Goal: Information Seeking & Learning: Learn about a topic

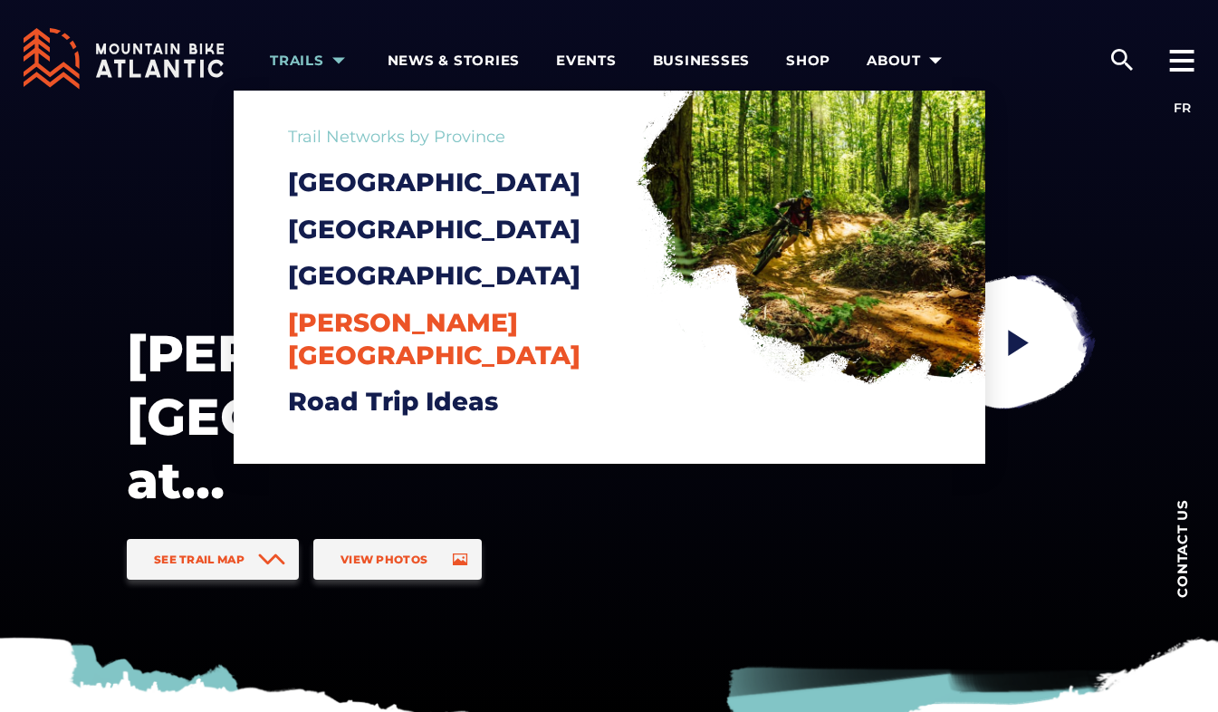
click at [410, 349] on span "[PERSON_NAME][GEOGRAPHIC_DATA]" at bounding box center [434, 338] width 292 height 63
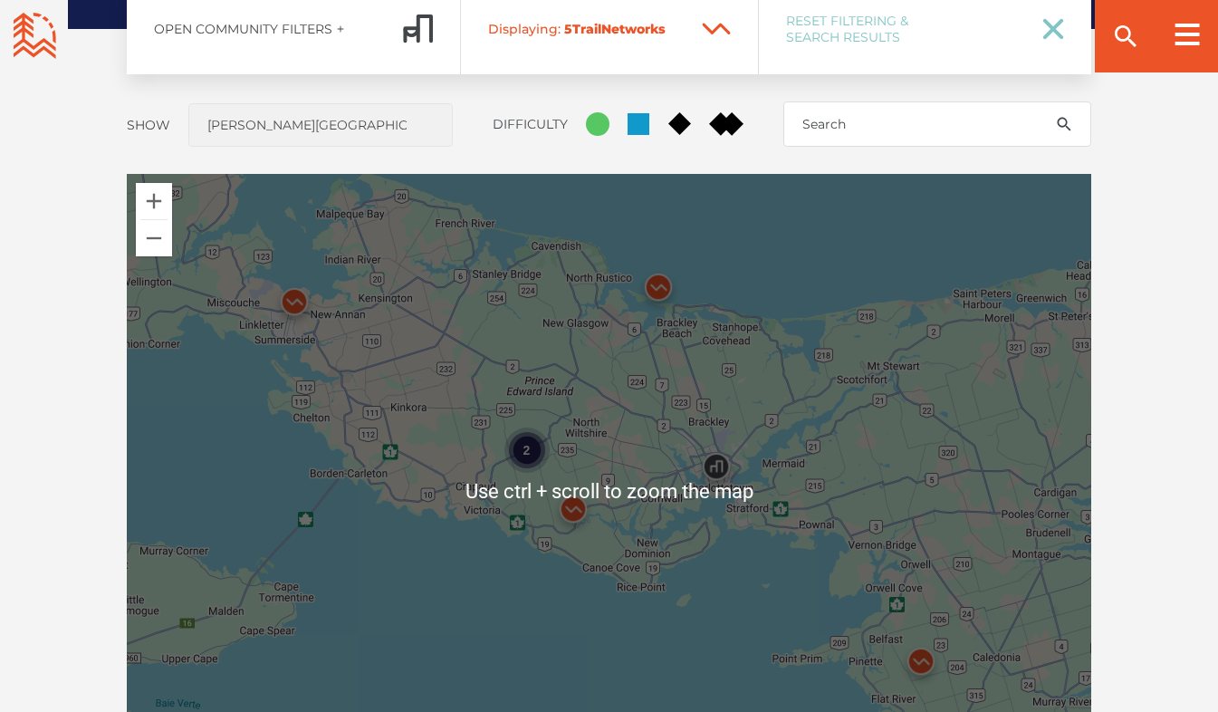
scroll to position [1539, 0]
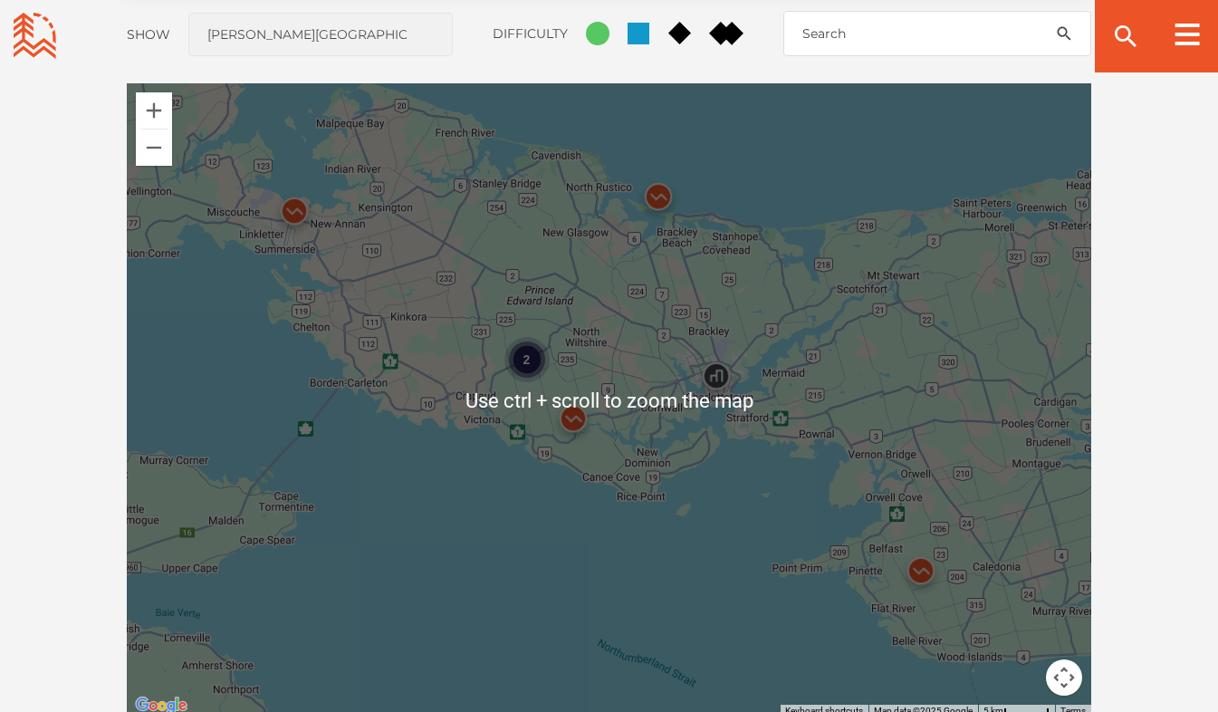
click at [441, 373] on div "2" at bounding box center [609, 400] width 964 height 634
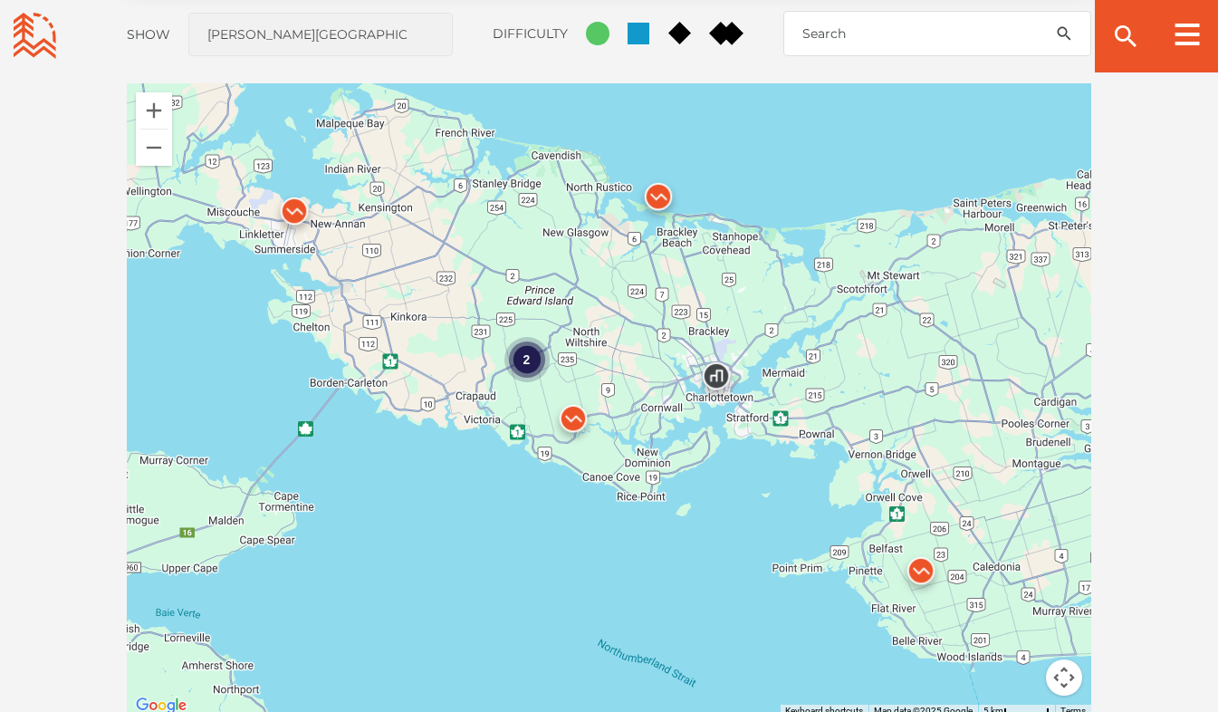
click at [922, 575] on img at bounding box center [920, 575] width 69 height 69
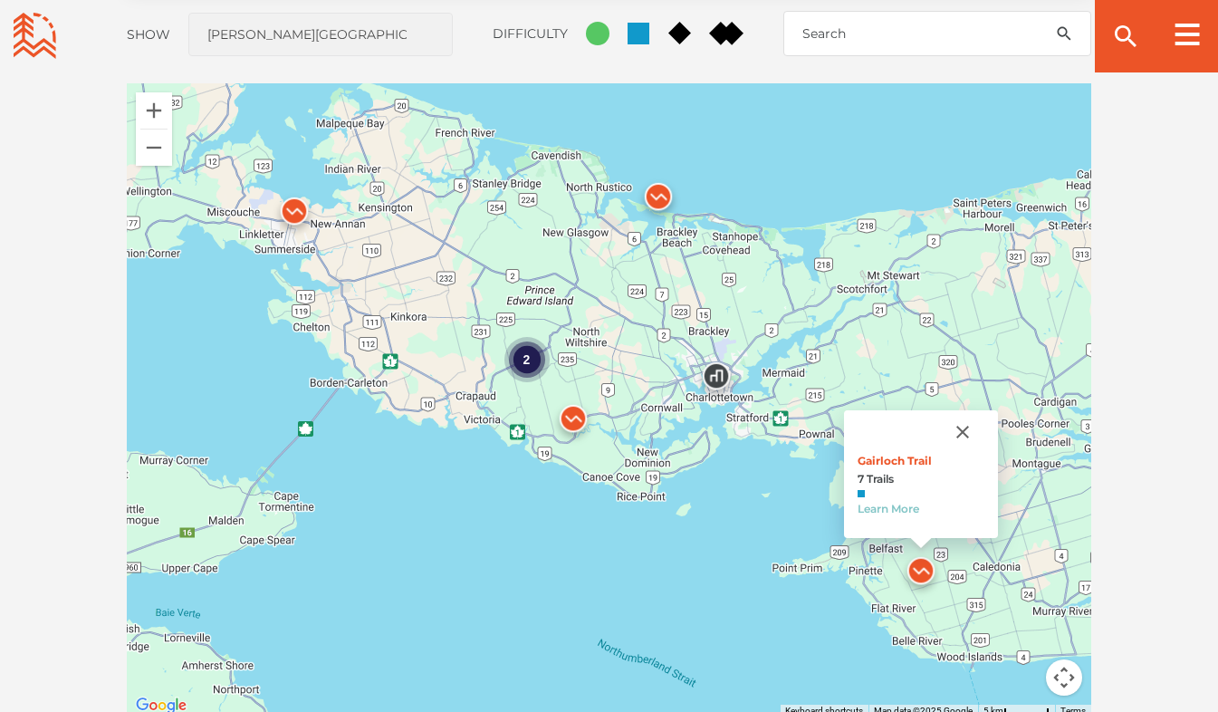
click at [647, 192] on img at bounding box center [658, 201] width 69 height 69
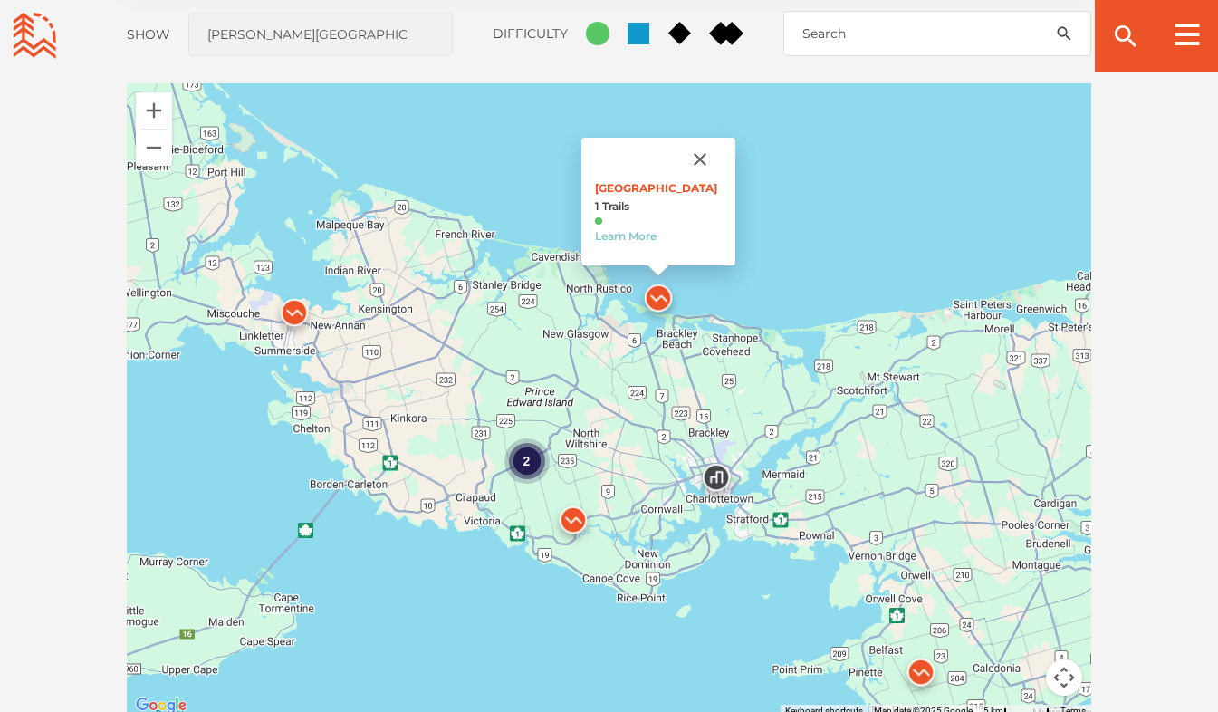
click at [578, 523] on img at bounding box center [573, 524] width 69 height 69
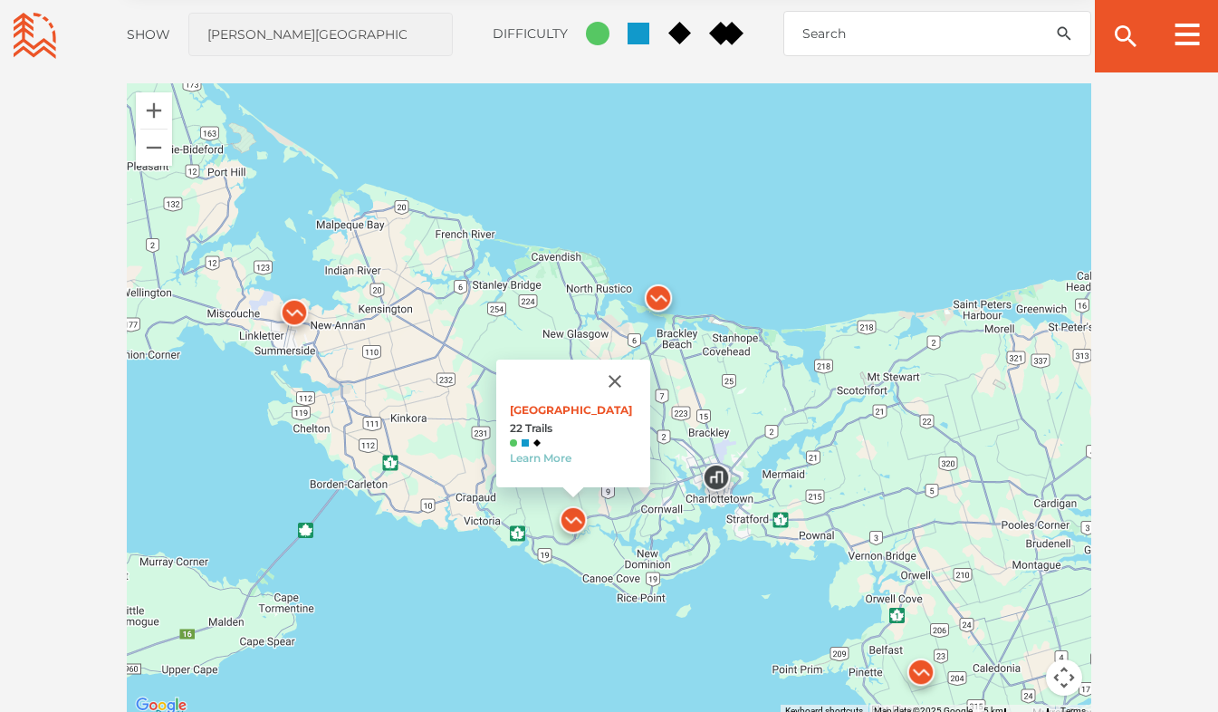
click at [301, 307] on img at bounding box center [294, 316] width 69 height 69
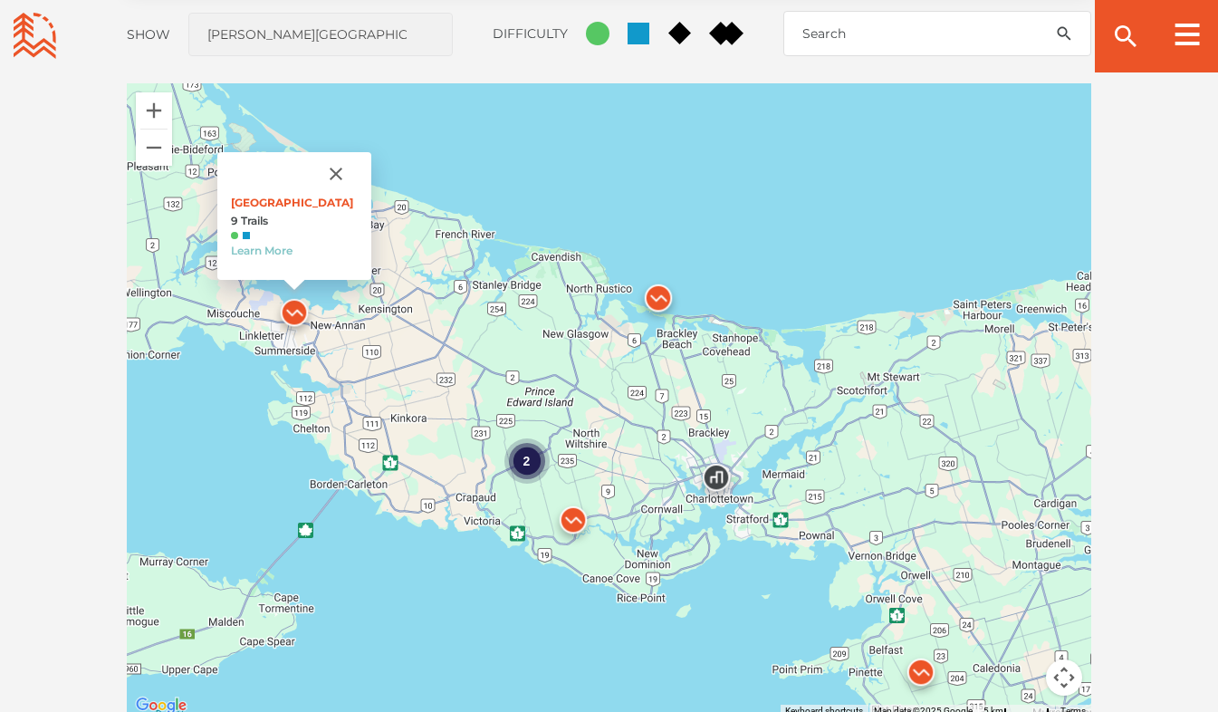
click at [572, 518] on img at bounding box center [573, 524] width 69 height 69
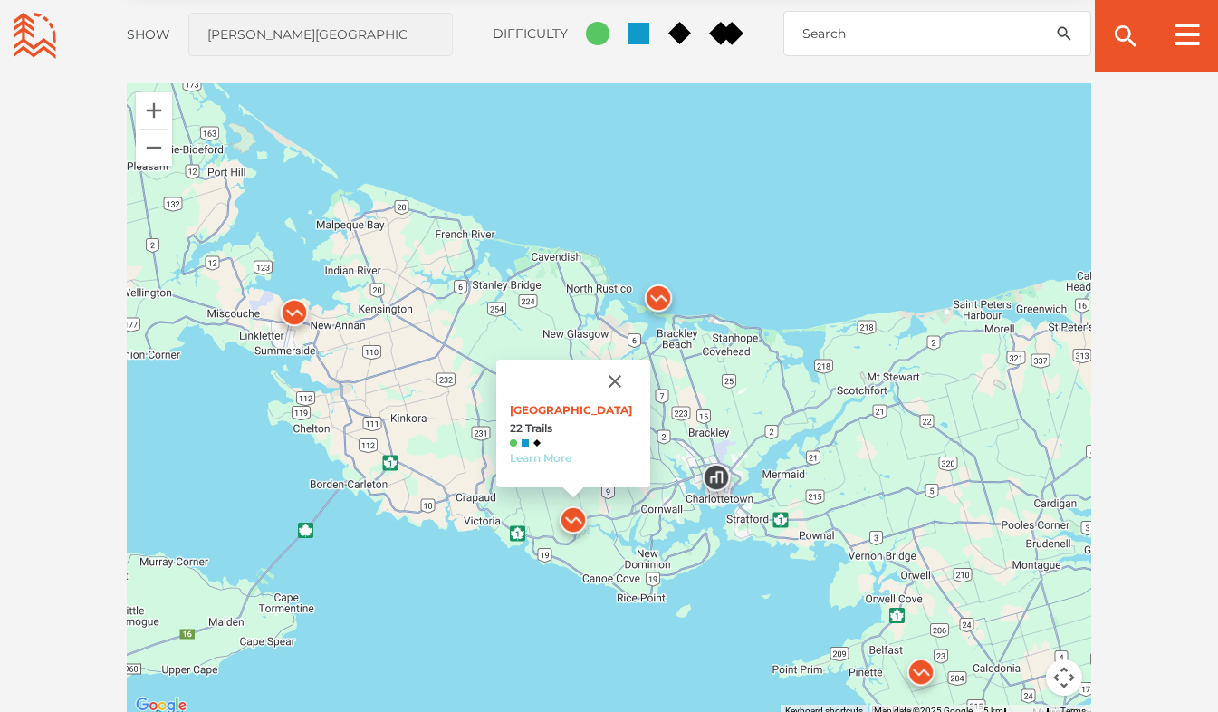
click at [547, 453] on link "Learn More" at bounding box center [541, 458] width 62 height 14
click at [615, 381] on button "Close" at bounding box center [614, 380] width 43 height 43
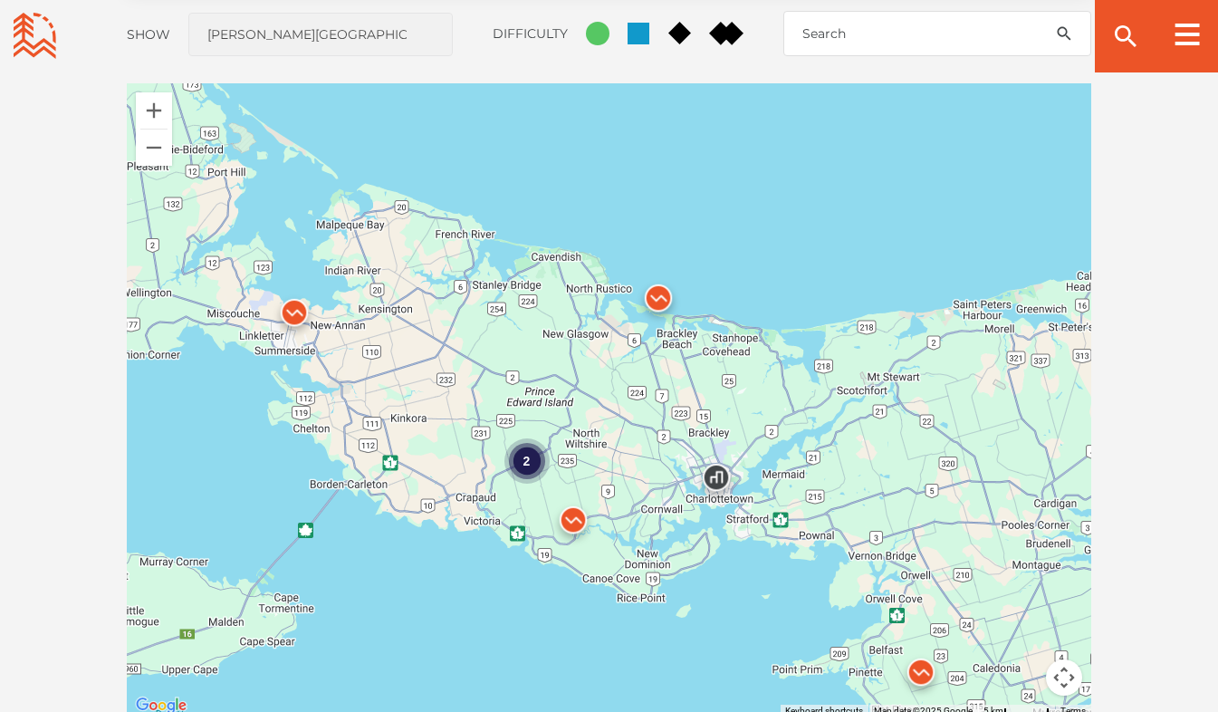
click at [523, 466] on div "2" at bounding box center [525, 460] width 45 height 45
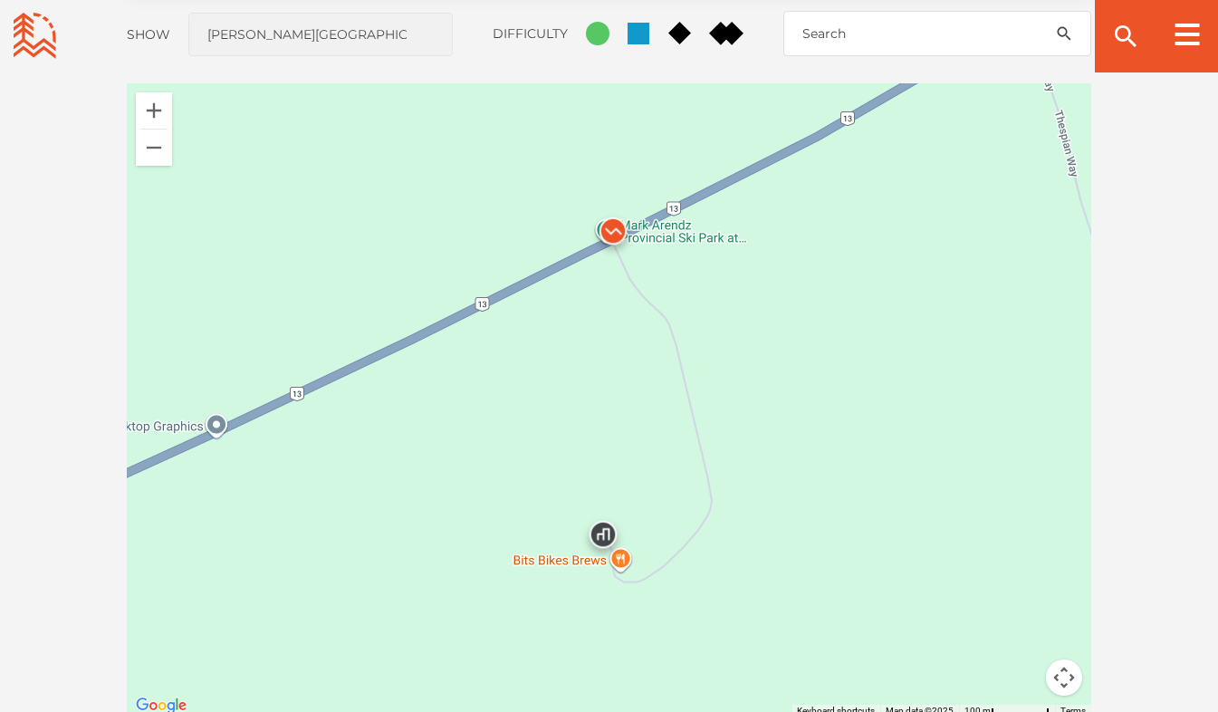
click at [610, 227] on img at bounding box center [613, 235] width 69 height 69
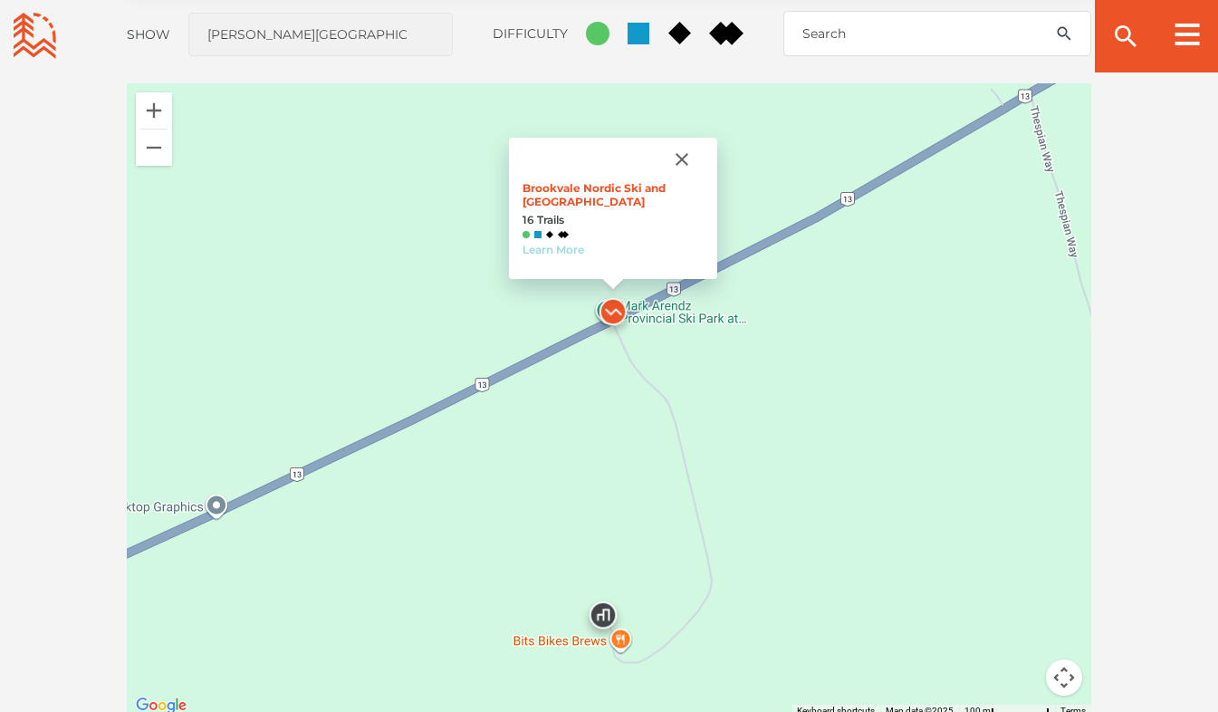
click at [567, 250] on link "Learn More" at bounding box center [553, 250] width 62 height 14
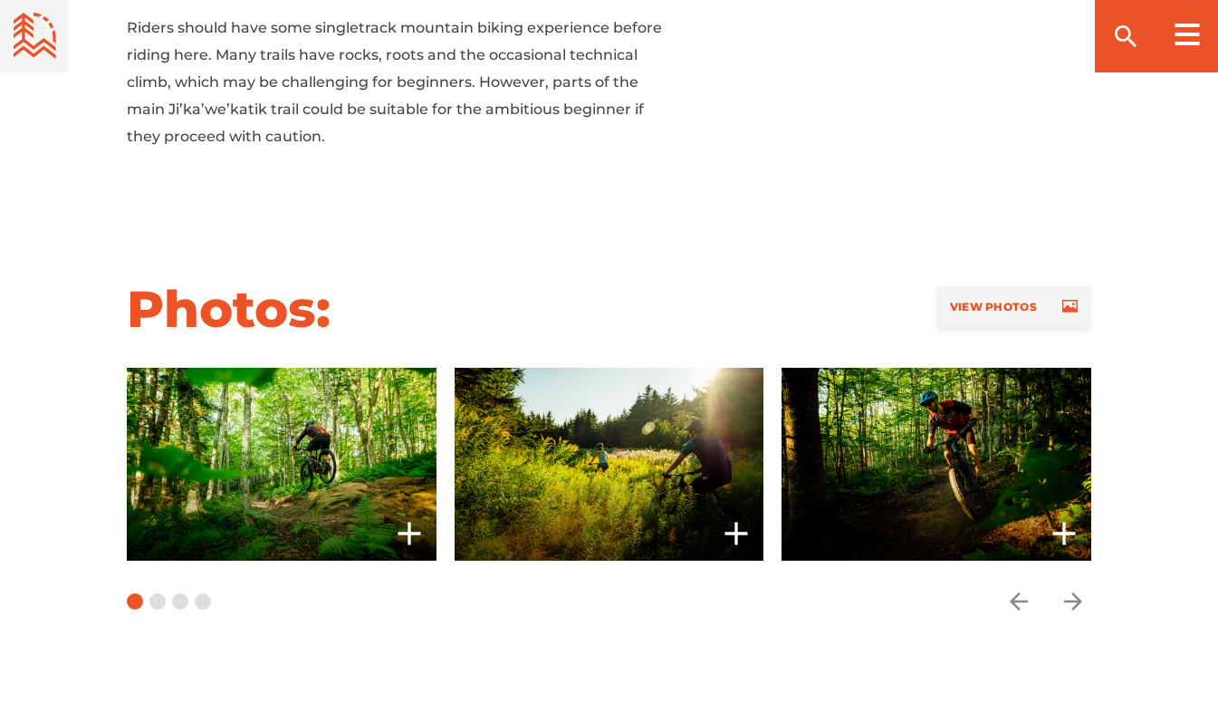
scroll to position [1358, 0]
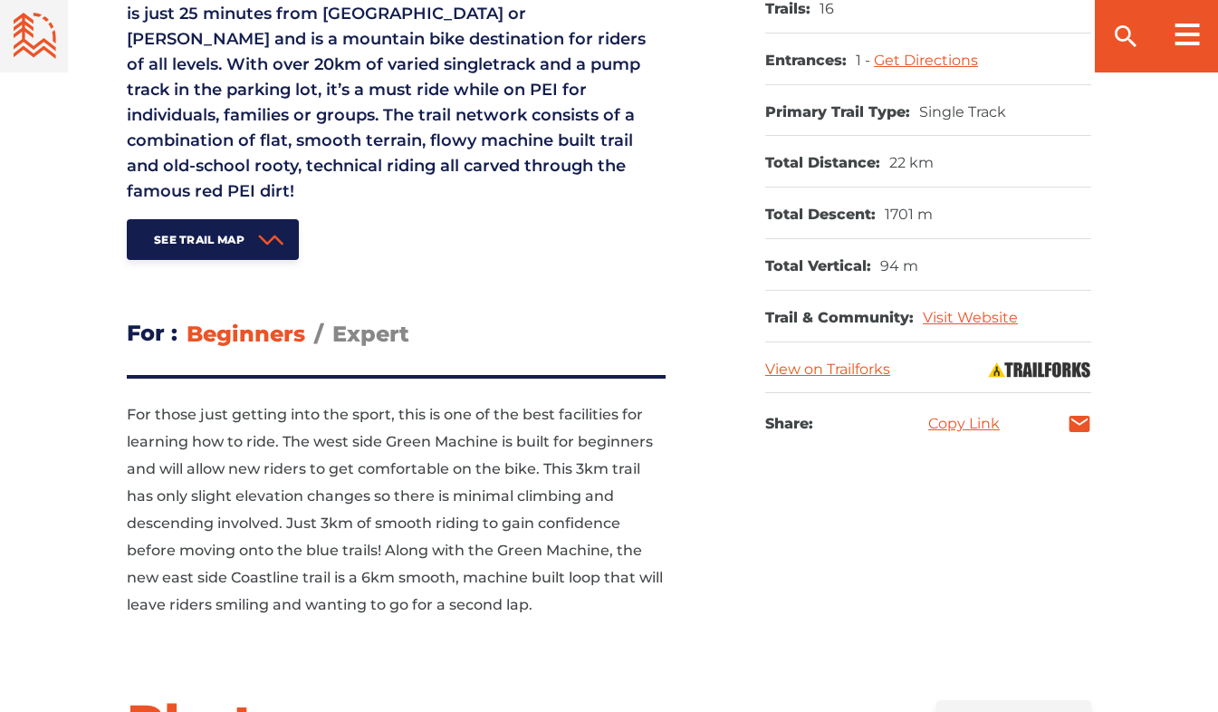
scroll to position [905, 0]
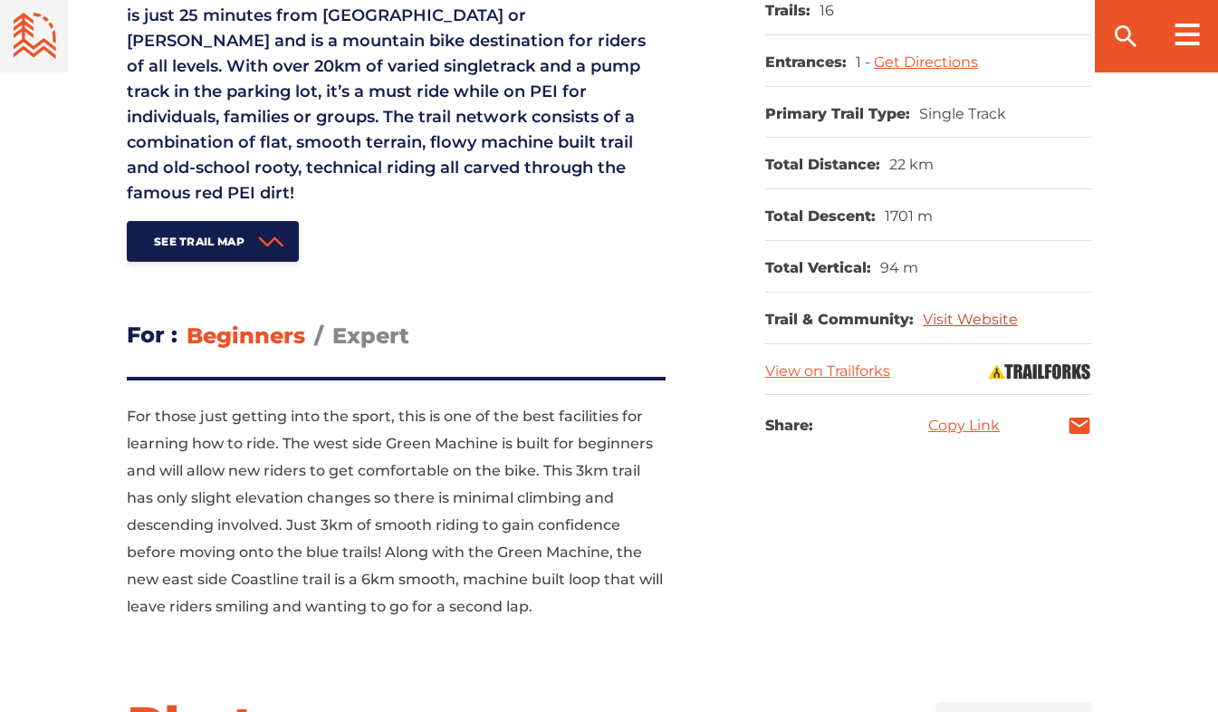
click at [984, 317] on link "Visit Website" at bounding box center [970, 319] width 95 height 17
